Goal: Information Seeking & Learning: Learn about a topic

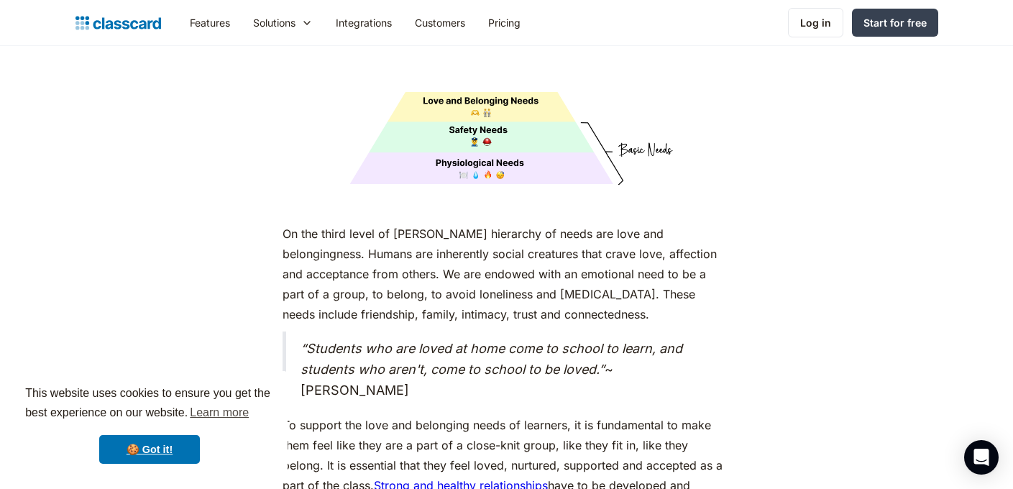
drag, startPoint x: 1016, startPoint y: 23, endPoint x: 1008, endPoint y: 281, distance: 258.3
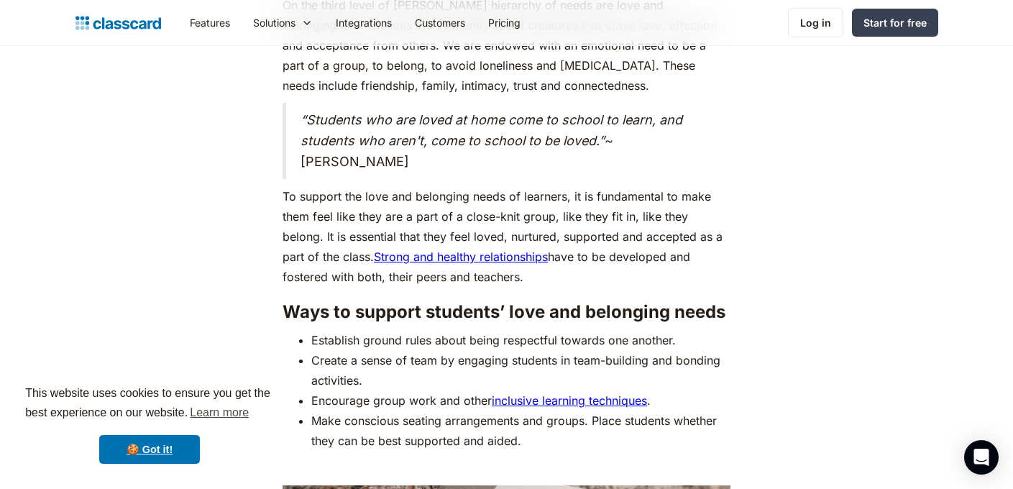
scroll to position [3950, 0]
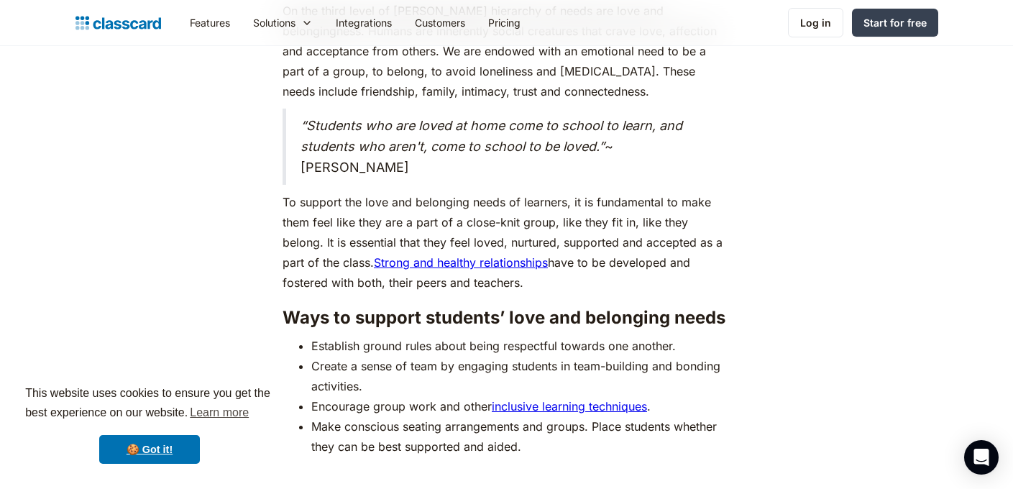
drag, startPoint x: 488, startPoint y: 257, endPoint x: 424, endPoint y: 156, distance: 119.5
click at [424, 156] on div "As humans, we are driven by an innate desire to achieve more, to surpass not ju…" at bounding box center [507, 2] width 448 height 6405
copy div "To support the love and belonging needs of learners, it is fundamental to make …"
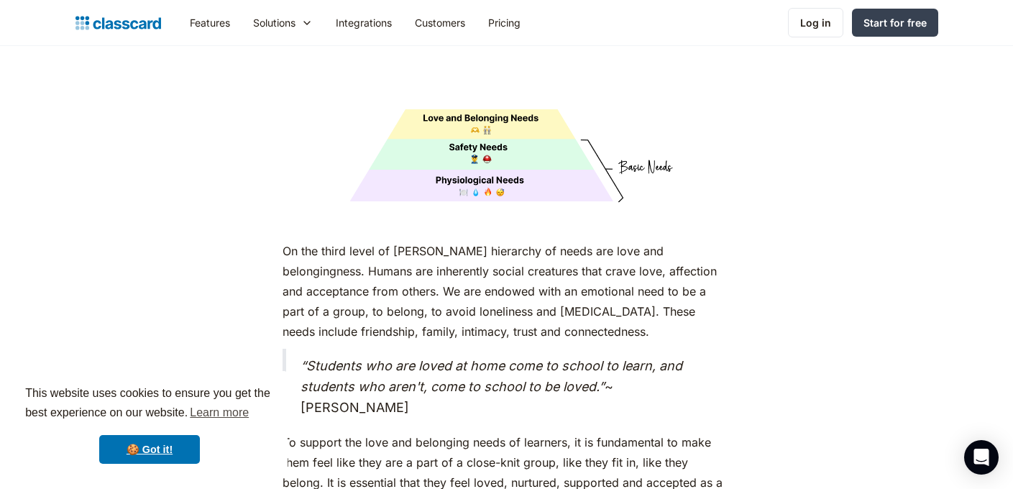
scroll to position [3698, 0]
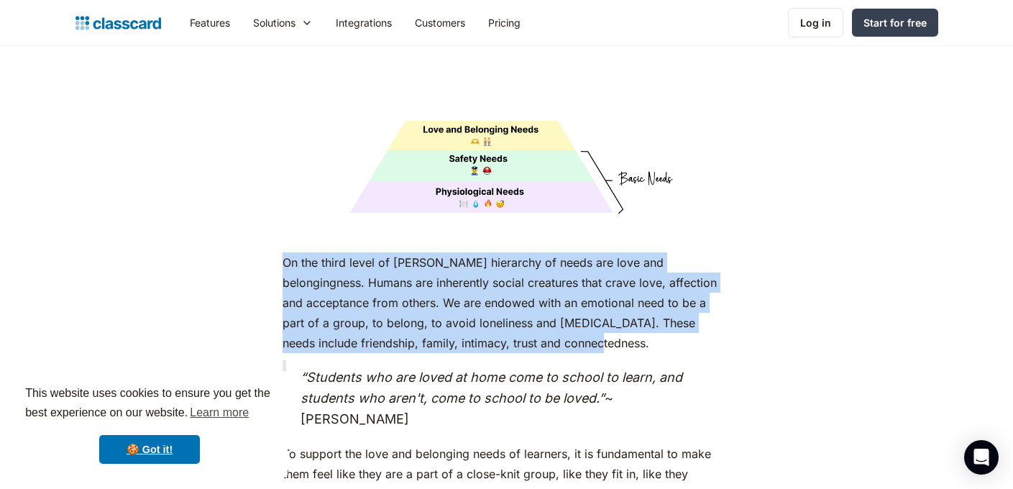
drag, startPoint x: 521, startPoint y: 317, endPoint x: 275, endPoint y: 242, distance: 256.4
copy p "On the third level of [PERSON_NAME] hierarchy of needs are love and belongingne…"
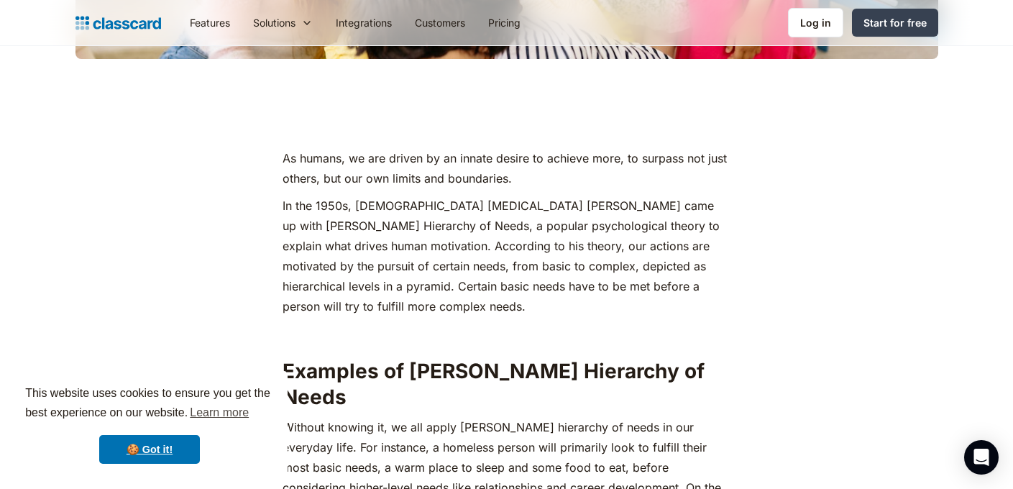
scroll to position [595, 0]
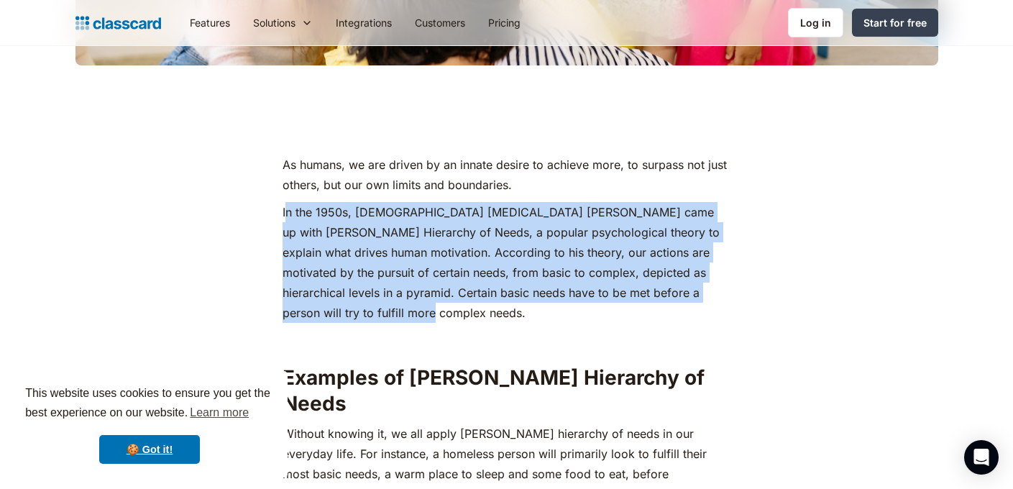
drag, startPoint x: 335, startPoint y: 315, endPoint x: 284, endPoint y: 216, distance: 111.6
click at [284, 216] on p "In the 1950s, [DEMOGRAPHIC_DATA] [MEDICAL_DATA] [PERSON_NAME] came up with [PER…" at bounding box center [507, 262] width 448 height 121
copy p "n the 1950s, [DEMOGRAPHIC_DATA] [MEDICAL_DATA] [PERSON_NAME] came up with [PERS…"
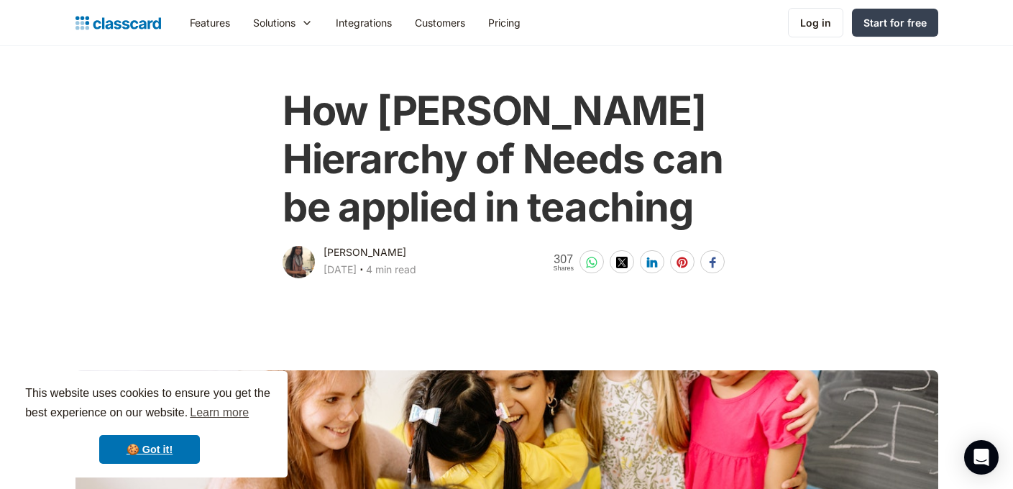
scroll to position [0, 0]
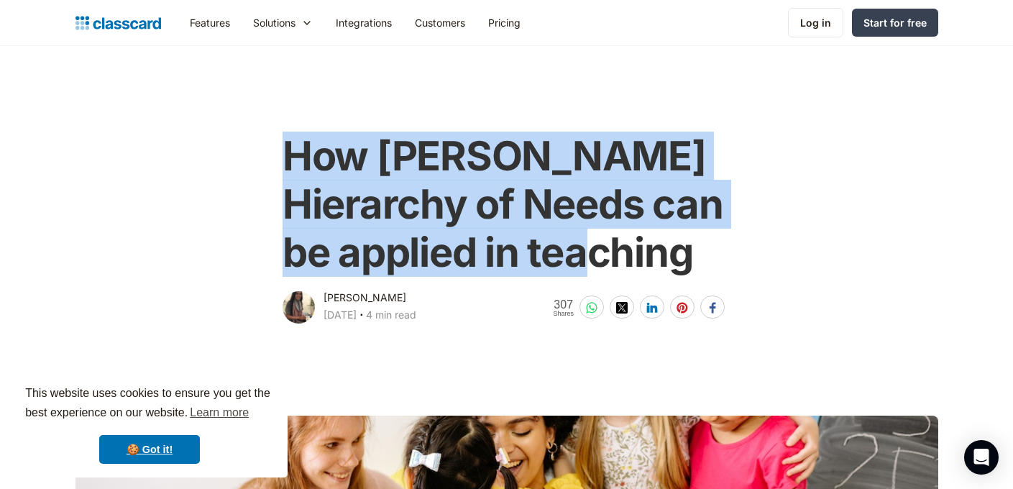
drag, startPoint x: 699, startPoint y: 260, endPoint x: 283, endPoint y: 162, distance: 427.2
click at [283, 162] on h1 "How [PERSON_NAME] Hierarchy of Needs can be applied in teaching" at bounding box center [507, 204] width 448 height 145
copy h1 "How [PERSON_NAME] Hierarchy of Needs can be applied in teaching"
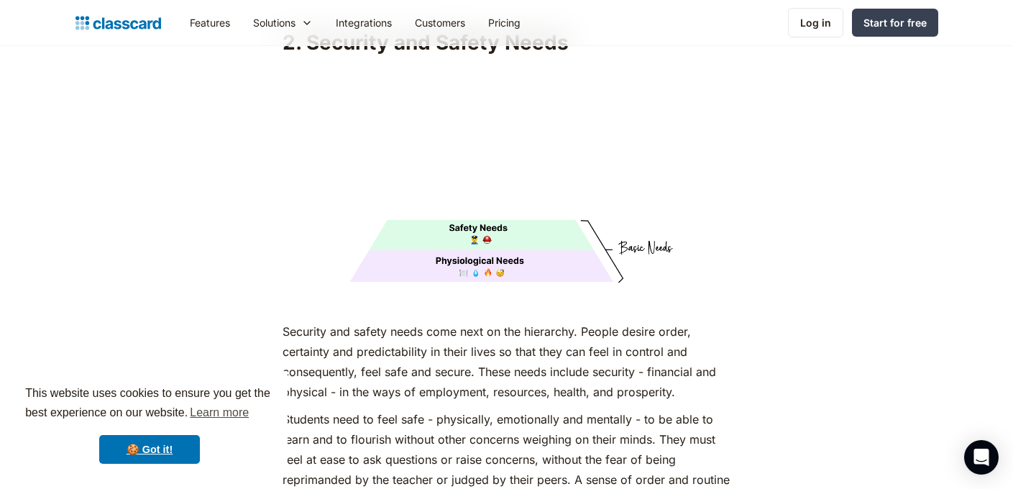
scroll to position [2486, 0]
